Goal: Task Accomplishment & Management: Manage account settings

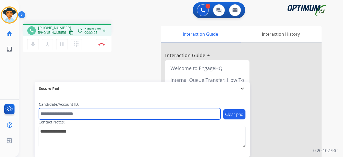
click at [56, 112] on input "text" at bounding box center [130, 113] width 182 height 11
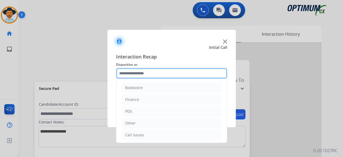
click at [164, 77] on input "text" at bounding box center [171, 73] width 111 height 11
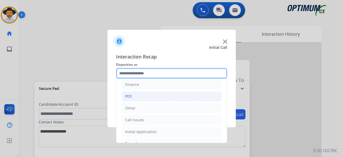
scroll to position [35, 0]
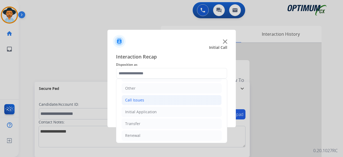
click at [143, 99] on li "Call Issues" at bounding box center [172, 100] width 100 height 10
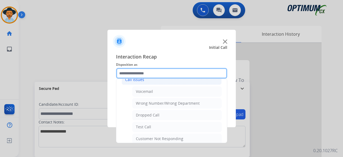
scroll to position [55, 0]
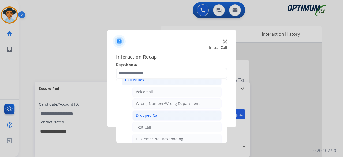
click at [154, 116] on div "Dropped Call" at bounding box center [148, 115] width 24 height 5
type input "**********"
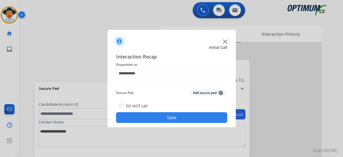
click at [198, 97] on div "Secure Pad Add secure pad +" at bounding box center [171, 92] width 111 height 11
drag, startPoint x: 204, startPoint y: 96, endPoint x: 209, endPoint y: 92, distance: 5.5
click at [209, 92] on button "Add secure pad +" at bounding box center [208, 93] width 36 height 6
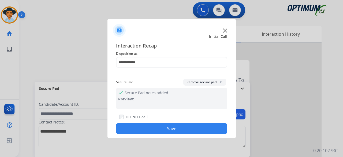
click at [181, 127] on button "Save" at bounding box center [171, 128] width 111 height 11
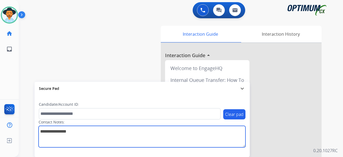
click at [181, 127] on textarea at bounding box center [142, 136] width 207 height 21
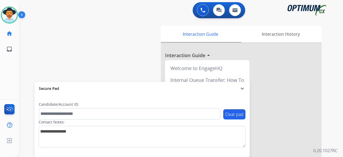
click at [35, 39] on div "swap_horiz Break voice bridge close_fullscreen Connect 3-Way Call merge_type Se…" at bounding box center [174, 131] width 311 height 224
click at [35, 38] on div "swap_horiz Break voice bridge close_fullscreen Connect 3-Way Call merge_type Se…" at bounding box center [174, 131] width 311 height 224
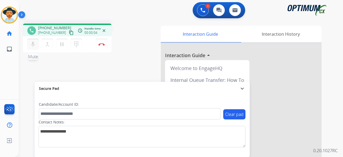
click at [33, 43] on mat-icon "mic" at bounding box center [33, 44] width 6 height 6
click at [69, 30] on mat-icon "content_copy" at bounding box center [71, 32] width 5 height 5
click at [35, 45] on mat-icon "mic_off" at bounding box center [33, 44] width 6 height 6
click at [33, 43] on mat-icon "mic" at bounding box center [33, 44] width 6 height 6
click at [32, 43] on mat-icon "mic_off" at bounding box center [33, 44] width 6 height 6
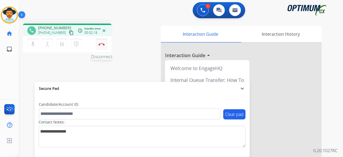
click at [101, 40] on button "Disconnect" at bounding box center [101, 44] width 11 height 11
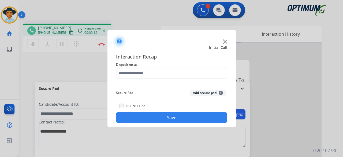
click at [225, 41] on img at bounding box center [225, 41] width 4 height 4
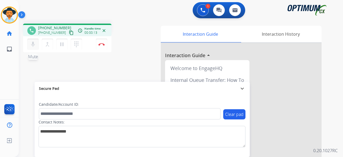
click at [35, 47] on mat-icon "mic" at bounding box center [33, 44] width 6 height 6
click at [69, 32] on mat-icon "content_copy" at bounding box center [71, 32] width 5 height 5
click at [34, 47] on mat-icon "mic_off" at bounding box center [33, 44] width 6 height 6
click at [35, 44] on mat-icon "mic" at bounding box center [33, 44] width 6 height 6
click at [35, 44] on mat-icon "mic_off" at bounding box center [33, 44] width 6 height 6
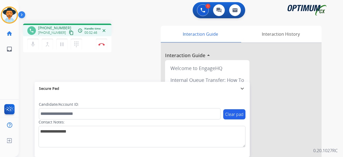
click at [105, 38] on div "mic Mute merge_type Bridge pause Hold dialpad Dialpad Disconnect" at bounding box center [67, 44] width 88 height 16
click at [102, 42] on button "Disconnect" at bounding box center [101, 44] width 11 height 11
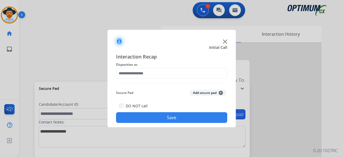
click at [225, 41] on img at bounding box center [225, 41] width 4 height 4
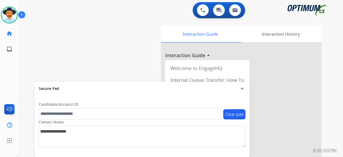
click at [55, 40] on div "swap_horiz Break voice bridge close_fullscreen Connect 3-Way Call merge_type Se…" at bounding box center [174, 131] width 311 height 224
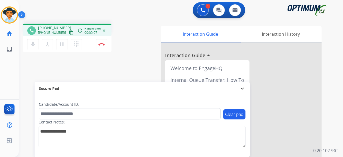
click at [69, 32] on mat-icon "content_copy" at bounding box center [71, 32] width 5 height 5
click at [35, 45] on mat-icon "mic" at bounding box center [33, 44] width 6 height 6
click at [32, 45] on mat-icon "mic_off" at bounding box center [33, 44] width 6 height 6
click at [33, 44] on mat-icon "mic" at bounding box center [33, 44] width 6 height 6
click at [32, 45] on mat-icon "mic_off" at bounding box center [33, 44] width 6 height 6
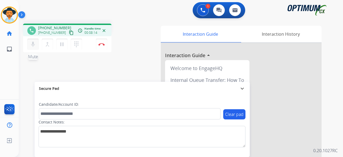
click at [31, 45] on mat-icon "mic" at bounding box center [33, 44] width 6 height 6
click at [31, 43] on mat-icon "mic_off" at bounding box center [33, 44] width 6 height 6
click at [32, 46] on mat-icon "mic" at bounding box center [33, 44] width 6 height 6
click at [33, 49] on button "mic_off Mute" at bounding box center [32, 44] width 11 height 11
click at [28, 41] on button "mic Mute" at bounding box center [32, 44] width 11 height 11
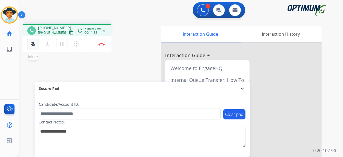
click at [35, 42] on mat-icon "mic_off" at bounding box center [33, 44] width 6 height 6
click at [103, 44] on img at bounding box center [101, 44] width 6 height 3
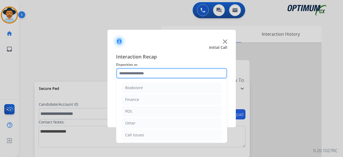
click at [156, 73] on input "text" at bounding box center [171, 73] width 111 height 11
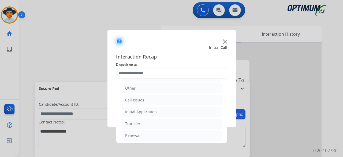
click at [153, 127] on ul "Bookstore Finance PDS Other Call Issues Initial Application Transfer Renewal" at bounding box center [171, 94] width 111 height 100
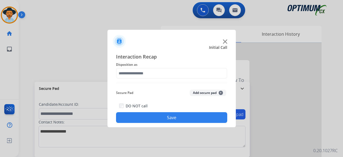
click at [150, 124] on div "Interaction Recap Disposition as Secure Pad Add secure pad + DO NOT call Save" at bounding box center [171, 88] width 128 height 79
click at [199, 92] on button "Add secure pad +" at bounding box center [208, 93] width 36 height 6
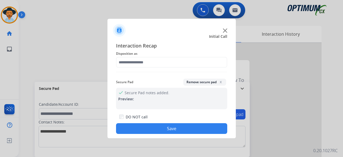
click at [165, 129] on button "Save" at bounding box center [171, 128] width 111 height 11
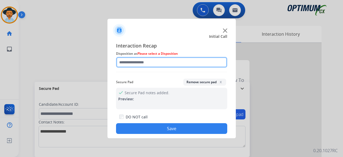
click at [142, 59] on input "text" at bounding box center [171, 62] width 111 height 11
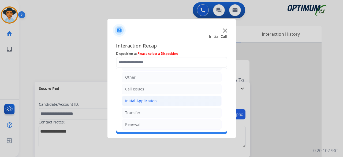
click at [145, 101] on div "Initial Application" at bounding box center [141, 100] width 32 height 5
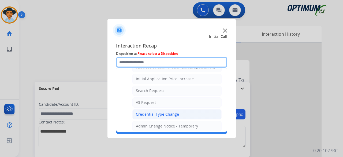
scroll to position [183, 0]
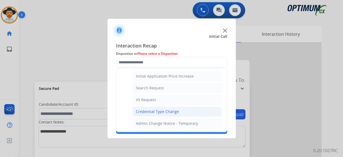
click at [162, 111] on div "Credential Type Change" at bounding box center [157, 111] width 43 height 5
type input "**********"
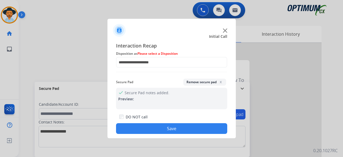
click at [183, 128] on button "Save" at bounding box center [171, 128] width 111 height 11
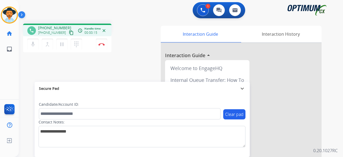
click at [69, 33] on mat-icon "content_copy" at bounding box center [71, 32] width 5 height 5
click at [29, 50] on div "mic Mute merge_type Bridge pause Hold dialpad Dialpad Disconnect" at bounding box center [67, 44] width 88 height 16
click at [31, 44] on mat-icon "mic" at bounding box center [33, 44] width 6 height 6
click at [31, 44] on mat-icon "mic_off" at bounding box center [33, 44] width 6 height 6
click at [103, 47] on button "Disconnect" at bounding box center [101, 44] width 11 height 11
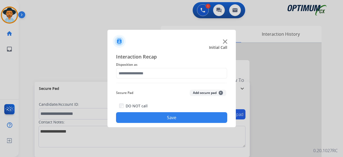
click at [223, 42] on img at bounding box center [225, 41] width 4 height 4
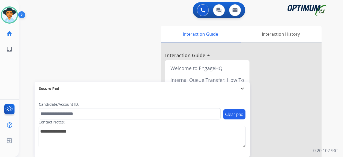
click at [37, 45] on div "swap_horiz Break voice bridge close_fullscreen Connect 3-Way Call merge_type Se…" at bounding box center [174, 131] width 311 height 224
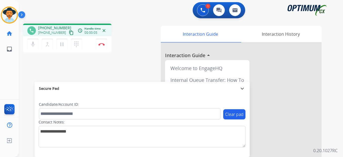
click at [69, 32] on mat-icon "content_copy" at bounding box center [71, 32] width 5 height 5
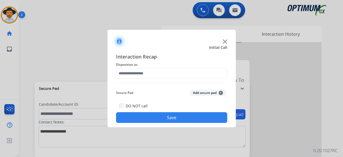
click at [225, 42] on img at bounding box center [225, 41] width 4 height 4
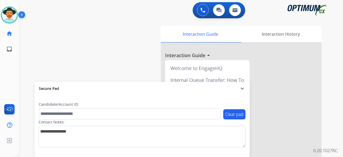
click at [57, 35] on div "swap_horiz Break voice bridge close_fullscreen Connect 3-Way Call merge_type Se…" at bounding box center [174, 131] width 311 height 224
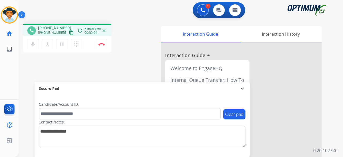
click at [69, 31] on mat-icon "content_copy" at bounding box center [71, 32] width 5 height 5
click at [32, 44] on mat-icon "mic" at bounding box center [33, 44] width 6 height 6
click at [31, 43] on mat-icon "mic_off" at bounding box center [33, 44] width 6 height 6
click at [34, 44] on mat-icon "mic" at bounding box center [33, 44] width 6 height 6
click at [63, 40] on button "pause Hold" at bounding box center [61, 44] width 11 height 11
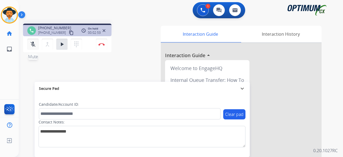
click at [34, 46] on mat-icon "mic_off" at bounding box center [33, 44] width 6 height 6
click at [63, 47] on mat-icon "play_arrow" at bounding box center [62, 44] width 6 height 6
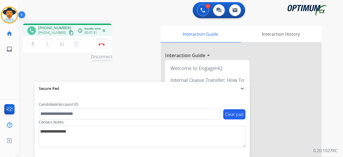
click at [100, 45] on img at bounding box center [101, 44] width 6 height 3
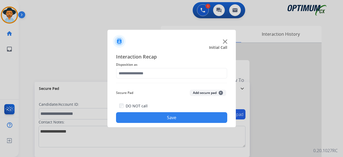
click at [225, 42] on img at bounding box center [225, 41] width 4 height 4
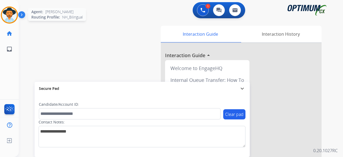
click at [15, 19] on img at bounding box center [9, 15] width 15 height 15
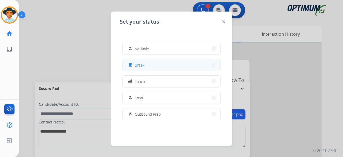
click at [167, 59] on div "free_breakfast Break" at bounding box center [171, 65] width 98 height 12
click at [154, 64] on button "free_breakfast Break" at bounding box center [172, 65] width 98 height 12
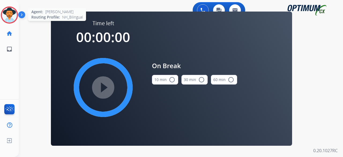
click at [17, 12] on div at bounding box center [9, 14] width 17 height 17
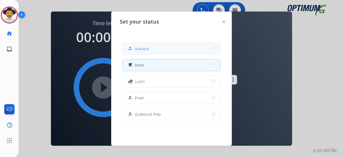
click at [167, 54] on button "how_to_reg Available" at bounding box center [172, 49] width 98 height 12
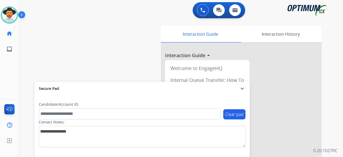
click at [63, 59] on div "swap_horiz Break voice bridge close_fullscreen Connect 3-Way Call merge_type Se…" at bounding box center [174, 131] width 311 height 224
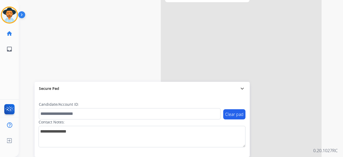
scroll to position [0, 0]
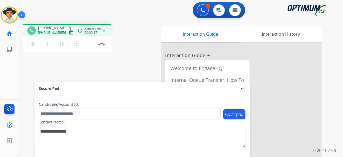
click at [69, 31] on mat-icon "content_copy" at bounding box center [71, 32] width 5 height 5
click at [99, 46] on button "Disconnect" at bounding box center [101, 44] width 11 height 11
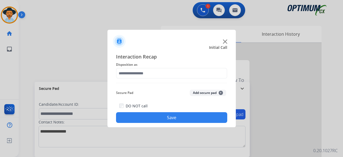
click at [226, 42] on img at bounding box center [225, 41] width 4 height 4
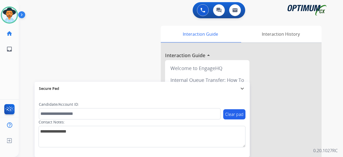
click at [95, 38] on div "swap_horiz Break voice bridge close_fullscreen Connect 3-Way Call merge_type Se…" at bounding box center [174, 131] width 311 height 224
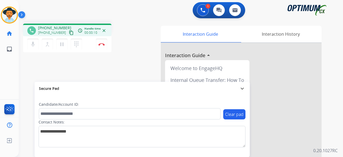
click at [69, 31] on mat-icon "content_copy" at bounding box center [71, 32] width 5 height 5
click at [103, 40] on button "Disconnect" at bounding box center [101, 44] width 11 height 11
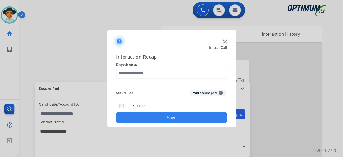
click at [225, 42] on img at bounding box center [225, 41] width 4 height 4
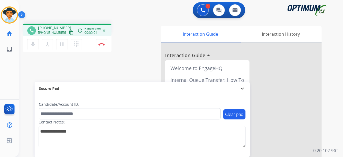
click at [69, 32] on mat-icon "content_copy" at bounding box center [71, 32] width 5 height 5
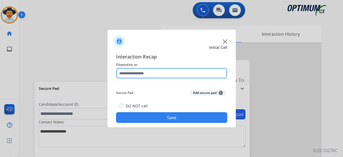
click at [175, 71] on input "text" at bounding box center [171, 73] width 111 height 11
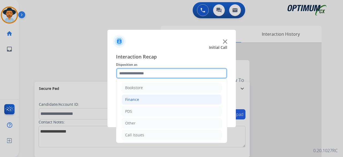
scroll to position [35, 0]
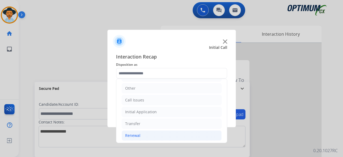
click at [145, 134] on li "Renewal" at bounding box center [172, 135] width 100 height 10
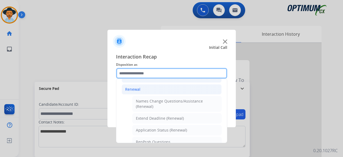
scroll to position [88, 0]
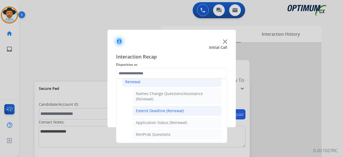
click at [165, 109] on div "Extend Deadline (Renewal)" at bounding box center [160, 110] width 48 height 5
type input "**********"
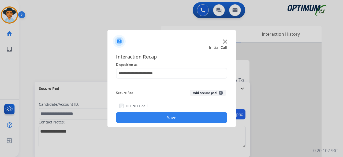
click at [212, 92] on button "Add secure pad +" at bounding box center [208, 93] width 36 height 6
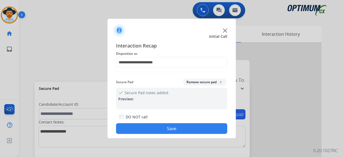
click at [200, 125] on button "Save" at bounding box center [171, 128] width 111 height 11
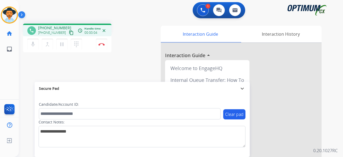
click at [69, 34] on mat-icon "content_copy" at bounding box center [71, 32] width 5 height 5
click at [103, 41] on button "Disconnect" at bounding box center [101, 44] width 11 height 11
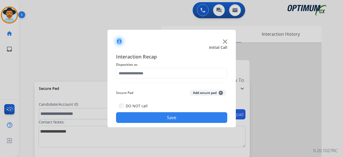
click at [224, 42] on img at bounding box center [225, 41] width 4 height 4
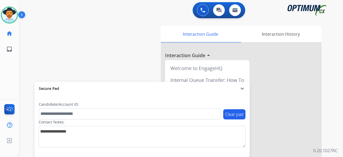
click at [77, 15] on div "0 Voice Interactions 0 Chat Interactions 0 Email Interactions" at bounding box center [177, 10] width 305 height 17
click at [63, 39] on div "swap_horiz Break voice bridge close_fullscreen Connect 3-Way Call merge_type Se…" at bounding box center [174, 131] width 311 height 224
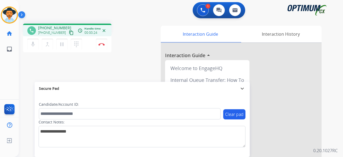
click at [69, 33] on mat-icon "content_copy" at bounding box center [71, 32] width 5 height 5
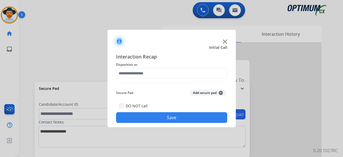
click at [223, 40] on img at bounding box center [225, 41] width 4 height 4
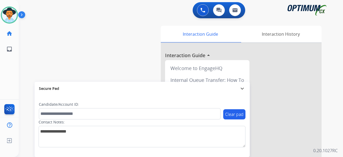
click at [86, 49] on div "swap_horiz Break voice bridge close_fullscreen Connect 3-Way Call merge_type Se…" at bounding box center [174, 131] width 311 height 224
click at [40, 35] on div "swap_horiz Break voice bridge close_fullscreen Connect 3-Way Call merge_type Se…" at bounding box center [174, 131] width 311 height 224
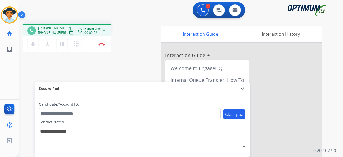
click at [69, 33] on mat-icon "content_copy" at bounding box center [71, 32] width 5 height 5
click at [103, 46] on button "Disconnect" at bounding box center [101, 44] width 11 height 11
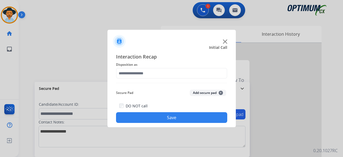
click at [225, 41] on img at bounding box center [225, 41] width 4 height 4
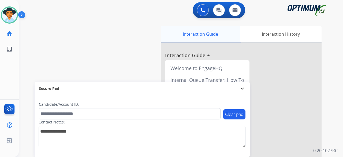
click at [225, 42] on div "Interaction Guide" at bounding box center [200, 34] width 79 height 17
click at [121, 31] on div "swap_horiz Break voice bridge close_fullscreen Connect 3-Way Call merge_type Se…" at bounding box center [174, 131] width 311 height 224
click at [38, 36] on div "swap_horiz Break voice bridge close_fullscreen Connect 3-Way Call merge_type Se…" at bounding box center [174, 131] width 311 height 224
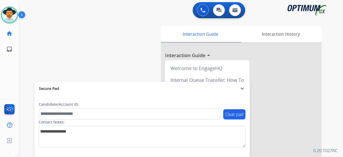
click at [62, 29] on div "swap_horiz Break voice bridge close_fullscreen Connect 3-Way Call merge_type Se…" at bounding box center [174, 131] width 311 height 224
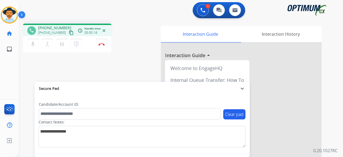
click at [69, 32] on mat-icon "content_copy" at bounding box center [71, 32] width 5 height 5
click at [33, 39] on button "mic Mute" at bounding box center [32, 44] width 11 height 11
click at [58, 44] on button "pause Hold" at bounding box center [61, 44] width 11 height 11
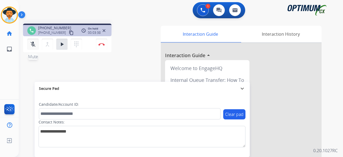
click at [29, 46] on button "mic_off Mute" at bounding box center [32, 44] width 11 height 11
click at [58, 44] on button "play_arrow Hold" at bounding box center [61, 44] width 11 height 11
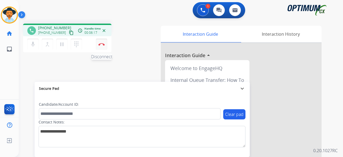
click at [100, 48] on button "Disconnect" at bounding box center [101, 44] width 11 height 11
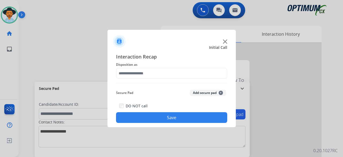
click at [225, 40] on img at bounding box center [225, 41] width 4 height 4
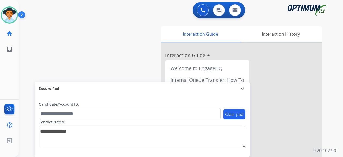
click at [56, 50] on div "swap_horiz Break voice bridge close_fullscreen Connect 3-Way Call merge_type Se…" at bounding box center [174, 131] width 311 height 224
click at [59, 50] on div "swap_horiz Break voice bridge close_fullscreen Connect 3-Way Call merge_type Se…" at bounding box center [174, 131] width 311 height 224
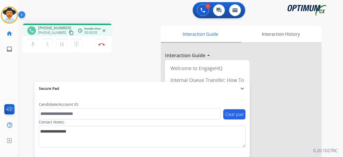
click at [69, 32] on mat-icon "content_copy" at bounding box center [71, 32] width 5 height 5
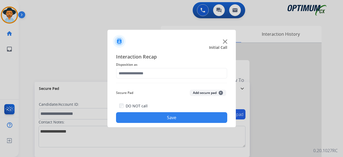
click at [227, 39] on div at bounding box center [171, 39] width 128 height 19
click at [225, 39] on img at bounding box center [225, 41] width 4 height 4
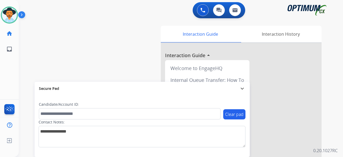
click at [61, 14] on div "0 Voice Interactions 0 Chat Interactions 0 Email Interactions" at bounding box center [177, 10] width 305 height 17
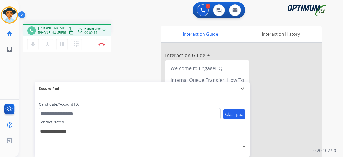
click at [69, 32] on mat-icon "content_copy" at bounding box center [71, 32] width 5 height 5
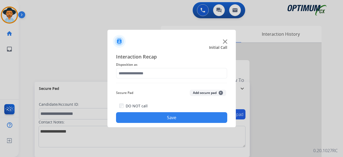
click at [227, 40] on img at bounding box center [225, 41] width 4 height 4
click at [225, 42] on img at bounding box center [225, 41] width 4 height 4
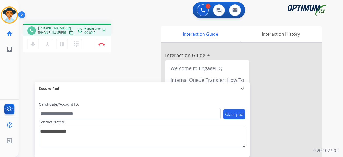
click at [68, 32] on button "content_copy" at bounding box center [71, 32] width 6 height 6
click at [68, 32] on button "content_copy Copied!" at bounding box center [71, 32] width 6 height 6
click at [69, 32] on mat-icon "content_copy" at bounding box center [71, 32] width 5 height 5
click at [68, 32] on button "content_copy" at bounding box center [71, 32] width 6 height 6
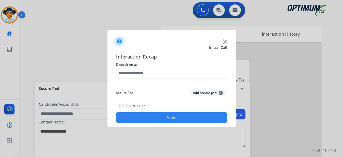
click at [224, 41] on img at bounding box center [225, 41] width 4 height 4
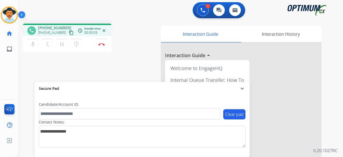
click at [69, 35] on mat-icon "content_copy" at bounding box center [71, 32] width 5 height 5
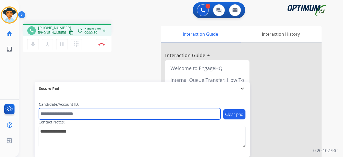
click at [102, 114] on input "text" at bounding box center [130, 113] width 182 height 11
paste input "*******"
type input "*******"
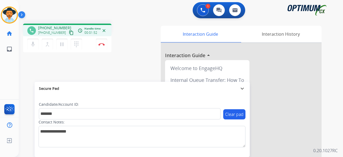
click at [69, 32] on mat-icon "content_copy" at bounding box center [71, 32] width 5 height 5
click at [103, 45] on img at bounding box center [101, 44] width 6 height 3
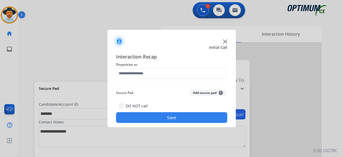
click at [225, 40] on img at bounding box center [225, 41] width 4 height 4
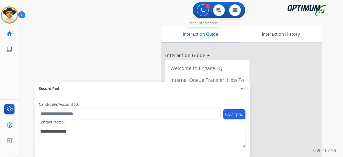
click at [202, 8] on img at bounding box center [202, 10] width 5 height 5
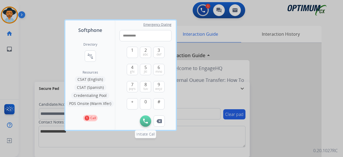
type input "**********"
click at [143, 120] on button "Initiate Call" at bounding box center [145, 120] width 11 height 11
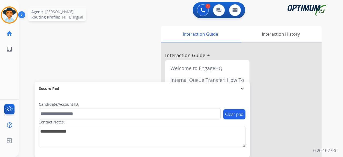
click at [1, 14] on div at bounding box center [9, 14] width 17 height 17
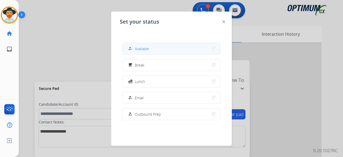
click at [199, 46] on button "how_to_reg Available" at bounding box center [172, 49] width 98 height 12
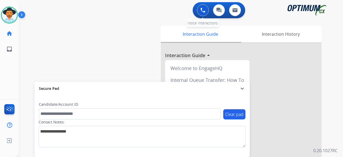
click at [205, 12] on img at bounding box center [202, 10] width 5 height 5
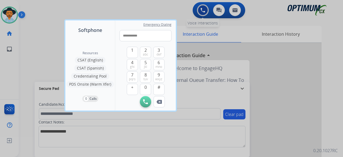
type input "**********"
click at [144, 100] on img at bounding box center [145, 101] width 5 height 5
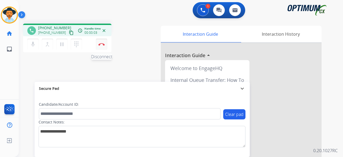
click at [99, 44] on img at bounding box center [101, 44] width 6 height 3
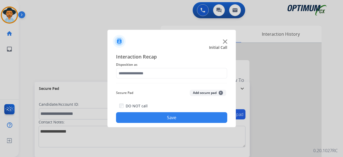
click at [226, 43] on img at bounding box center [225, 41] width 4 height 4
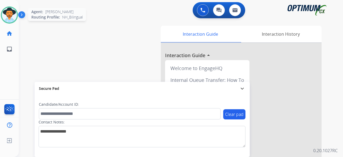
click at [9, 18] on img at bounding box center [9, 15] width 15 height 15
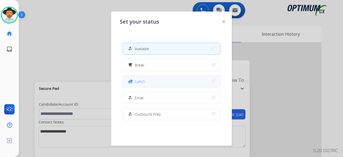
click at [157, 83] on button "fastfood Lunch" at bounding box center [172, 82] width 98 height 12
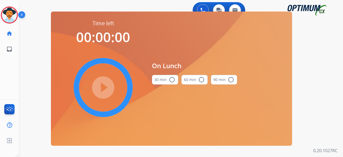
click at [157, 83] on button "30 min radio_button_unchecked" at bounding box center [165, 80] width 26 height 10
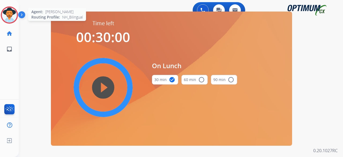
click at [6, 13] on img at bounding box center [9, 15] width 15 height 15
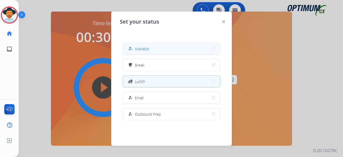
click at [144, 51] on span "Available" at bounding box center [142, 49] width 14 height 6
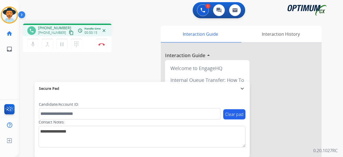
click at [69, 35] on mat-icon "content_copy" at bounding box center [71, 32] width 5 height 5
click at [31, 47] on mat-icon "mic" at bounding box center [33, 44] width 6 height 6
click at [31, 46] on mat-icon "mic_off" at bounding box center [33, 44] width 6 height 6
click at [106, 44] on button "Disconnect" at bounding box center [101, 44] width 11 height 11
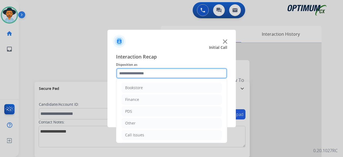
click at [180, 71] on input "text" at bounding box center [171, 73] width 111 height 11
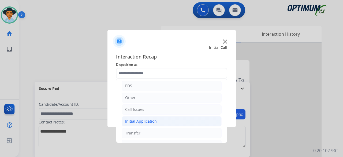
click at [147, 119] on div "Initial Application" at bounding box center [141, 120] width 32 height 5
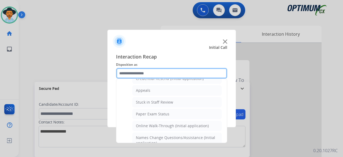
scroll to position [80, 0]
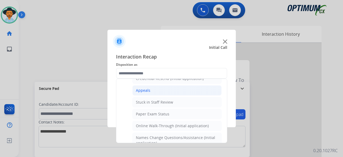
click at [167, 91] on li "Appeals" at bounding box center [176, 90] width 89 height 10
type input "*******"
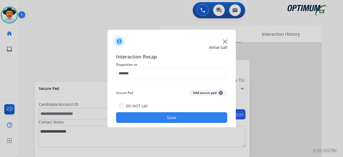
click at [193, 92] on button "Add secure pad +" at bounding box center [208, 93] width 36 height 6
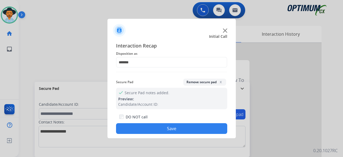
click at [171, 126] on button "Save" at bounding box center [171, 128] width 111 height 11
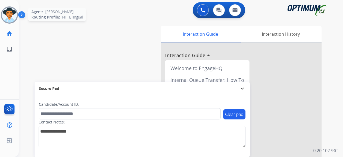
click at [8, 10] on img at bounding box center [9, 15] width 15 height 15
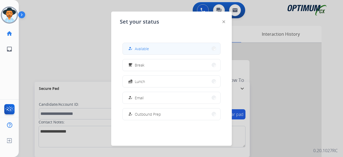
click at [150, 50] on button "how_to_reg Available" at bounding box center [172, 49] width 98 height 12
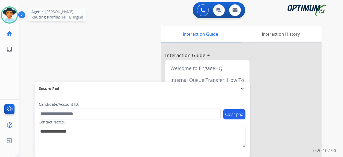
click at [9, 16] on img at bounding box center [9, 15] width 15 height 15
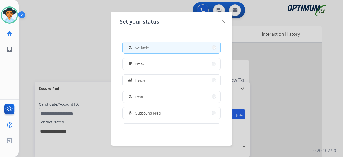
scroll to position [0, 0]
click at [100, 57] on div at bounding box center [171, 78] width 343 height 157
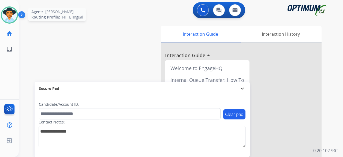
click at [13, 13] on img at bounding box center [9, 15] width 15 height 15
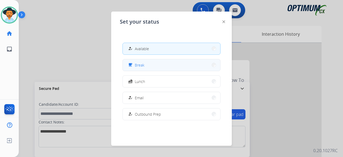
click at [151, 65] on button "free_breakfast Break" at bounding box center [172, 65] width 98 height 12
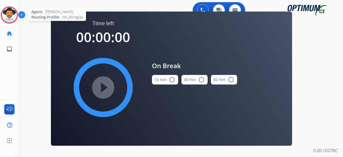
click at [9, 18] on img at bounding box center [9, 15] width 15 height 15
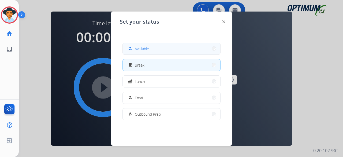
click at [175, 50] on button "how_to_reg Available" at bounding box center [172, 49] width 98 height 12
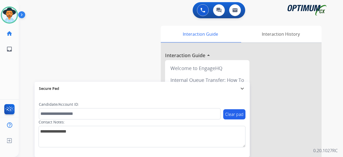
click at [27, 54] on div "swap_horiz Break voice bridge close_fullscreen Connect 3-Way Call merge_type Se…" at bounding box center [174, 131] width 311 height 224
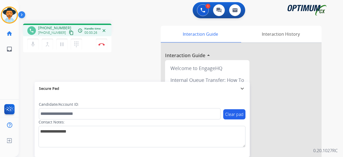
click at [69, 33] on mat-icon "content_copy" at bounding box center [71, 32] width 5 height 5
click at [102, 43] on img at bounding box center [101, 44] width 6 height 3
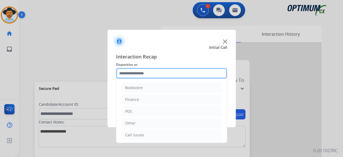
click at [165, 77] on input "text" at bounding box center [171, 73] width 111 height 11
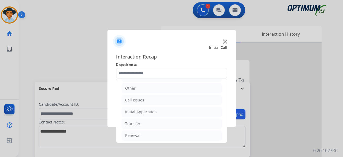
click at [223, 41] on img at bounding box center [225, 41] width 4 height 4
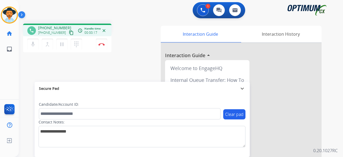
click at [69, 33] on mat-icon "content_copy" at bounding box center [71, 32] width 5 height 5
click at [32, 41] on mat-icon "mic" at bounding box center [33, 44] width 6 height 6
click at [34, 46] on mat-icon "mic_off" at bounding box center [33, 44] width 6 height 6
click at [33, 41] on mat-icon "mic" at bounding box center [33, 44] width 6 height 6
click at [33, 44] on mat-icon "mic_off" at bounding box center [33, 44] width 6 height 6
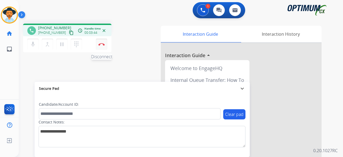
click at [102, 44] on img at bounding box center [101, 44] width 6 height 3
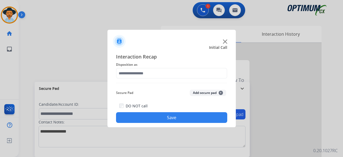
click at [225, 40] on img at bounding box center [225, 41] width 4 height 4
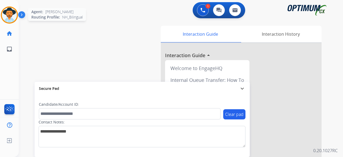
click at [9, 14] on img at bounding box center [9, 15] width 15 height 15
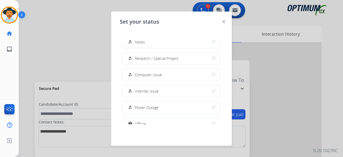
scroll to position [134, 0]
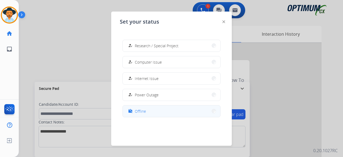
click at [147, 110] on button "work_off Offline" at bounding box center [172, 111] width 98 height 12
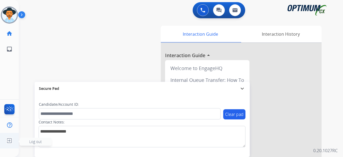
click at [33, 141] on span "Log out" at bounding box center [35, 141] width 13 height 5
